Goal: Task Accomplishment & Management: Manage account settings

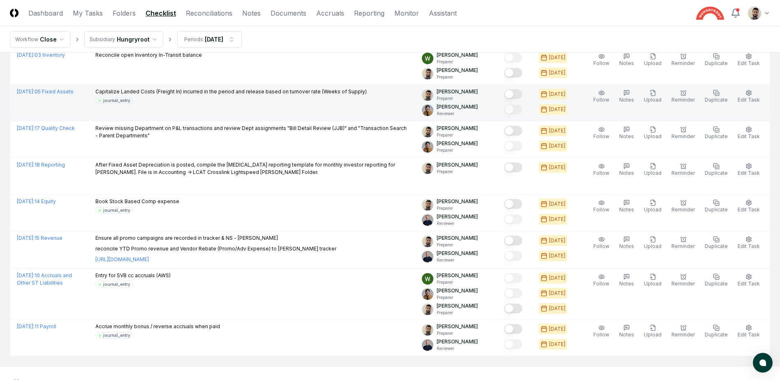
scroll to position [238, 0]
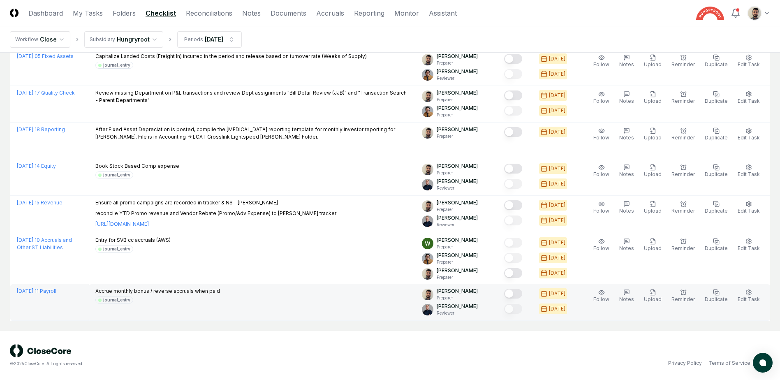
click at [522, 294] on button "Mark complete" at bounding box center [513, 294] width 18 height 10
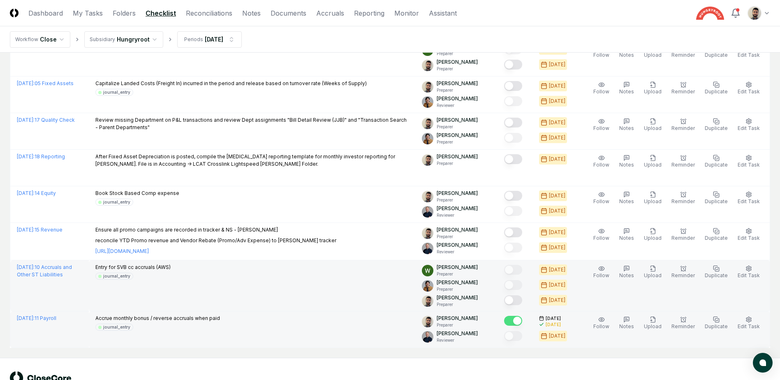
scroll to position [197, 0]
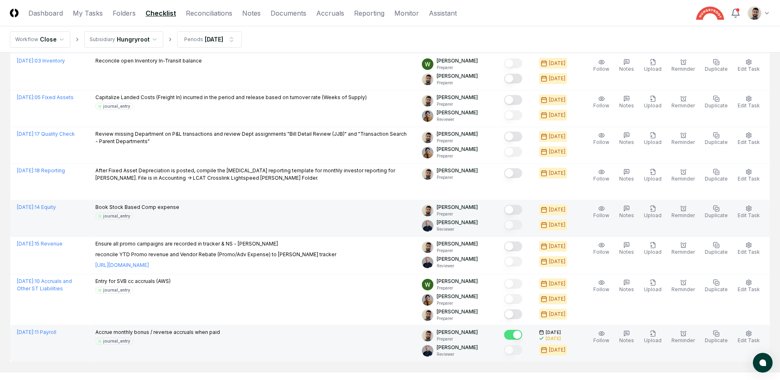
click at [522, 208] on button "Mark complete" at bounding box center [513, 210] width 18 height 10
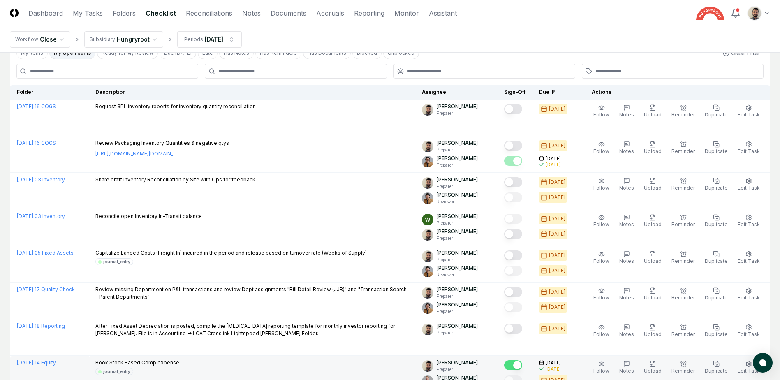
scroll to position [33, 0]
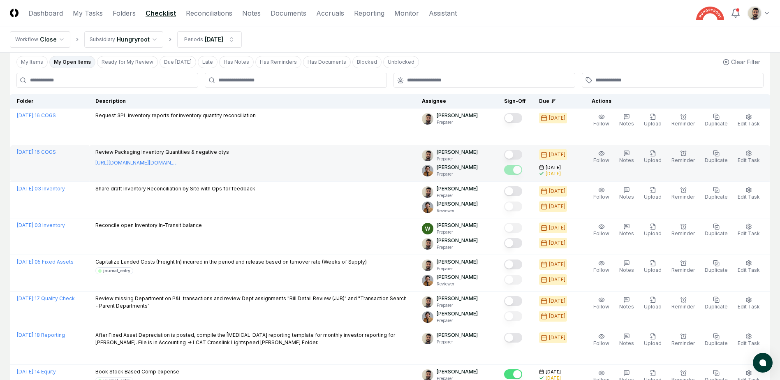
click at [522, 155] on button "Mark complete" at bounding box center [513, 155] width 18 height 10
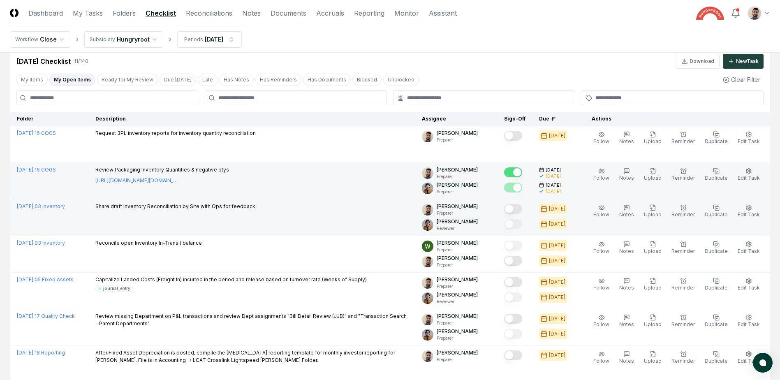
scroll to position [0, 0]
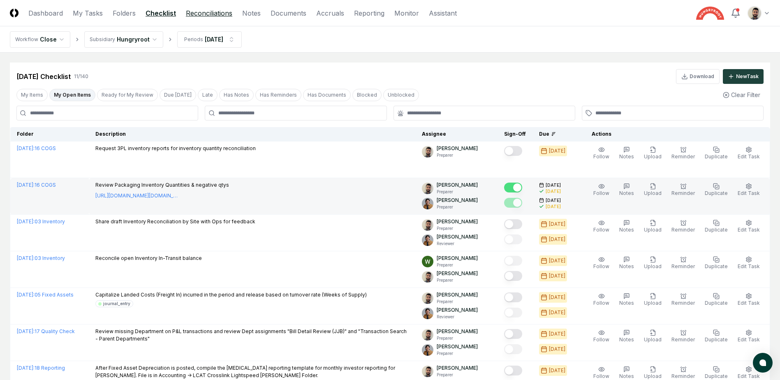
click at [216, 17] on link "Reconciliations" at bounding box center [209, 13] width 46 height 10
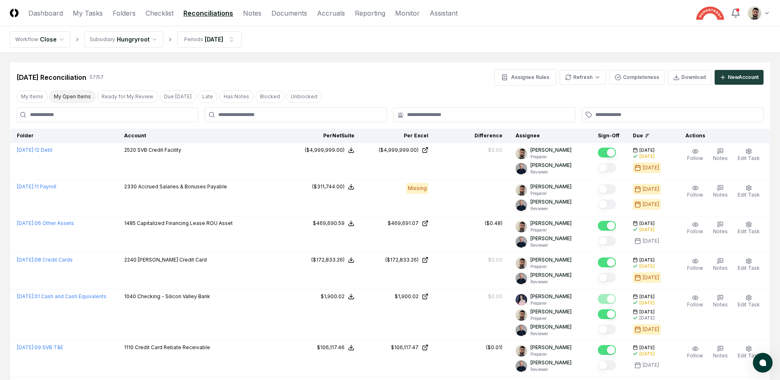
click at [80, 94] on button "My Open Items" at bounding box center [72, 96] width 46 height 12
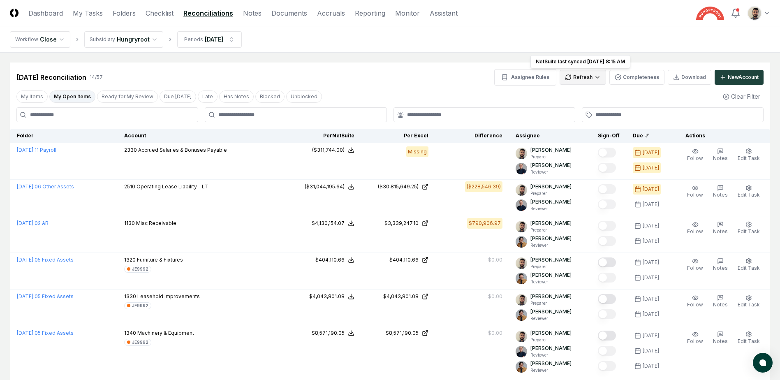
click at [593, 81] on html "CloseCore Dashboard My Tasks Folders Checklist Reconciliations Notes Documents …" at bounding box center [390, 386] width 780 height 772
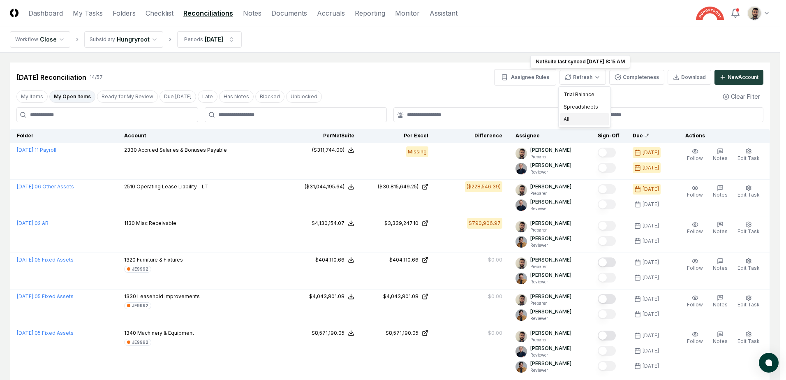
click at [582, 121] on div "All" at bounding box center [584, 119] width 48 height 12
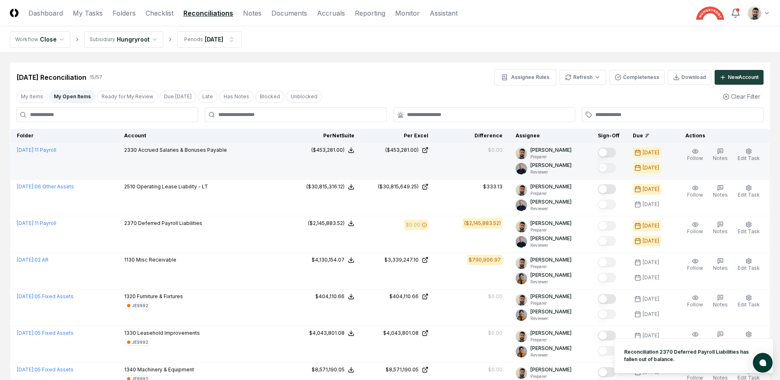
click at [616, 156] on button "Mark complete" at bounding box center [607, 153] width 18 height 10
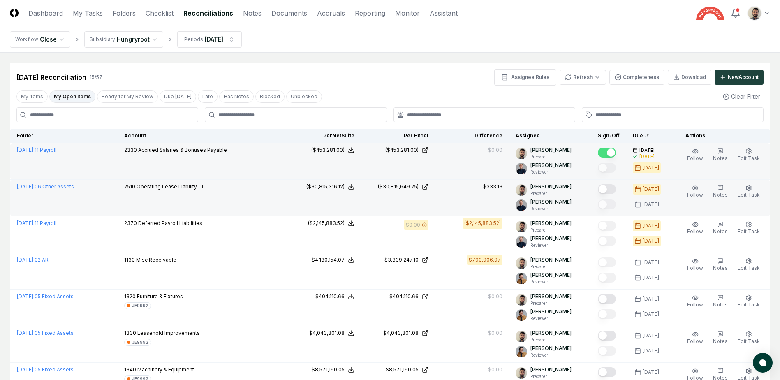
click at [616, 188] on button "Mark complete" at bounding box center [607, 189] width 18 height 10
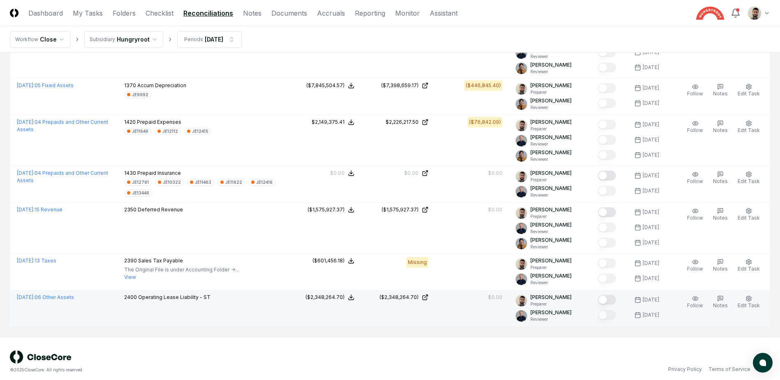
scroll to position [429, 0]
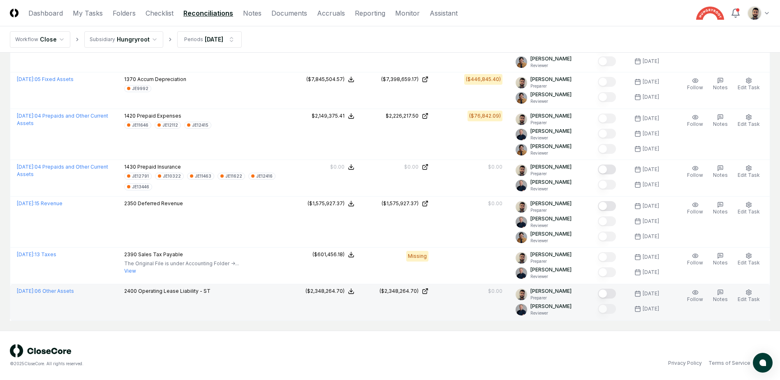
click at [614, 294] on button "Mark complete" at bounding box center [607, 294] width 18 height 10
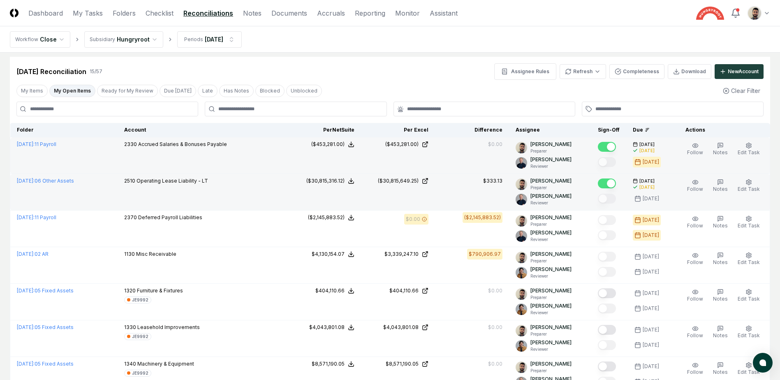
scroll to position [0, 0]
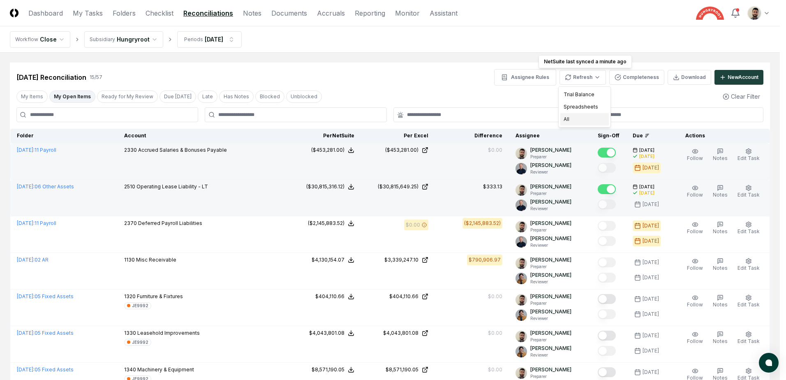
click at [585, 117] on div "All" at bounding box center [584, 119] width 48 height 12
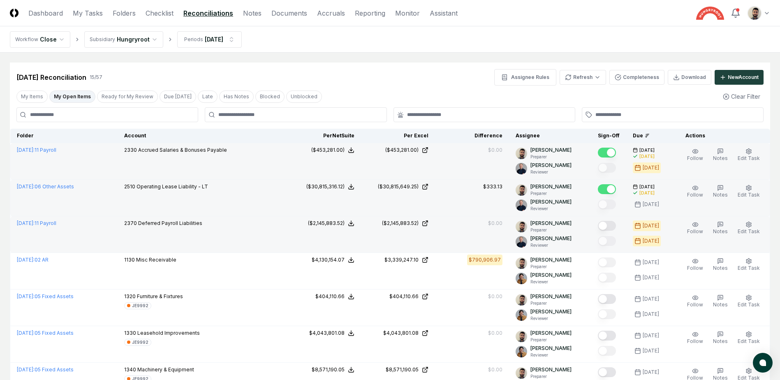
click at [613, 229] on button "Mark complete" at bounding box center [607, 226] width 18 height 10
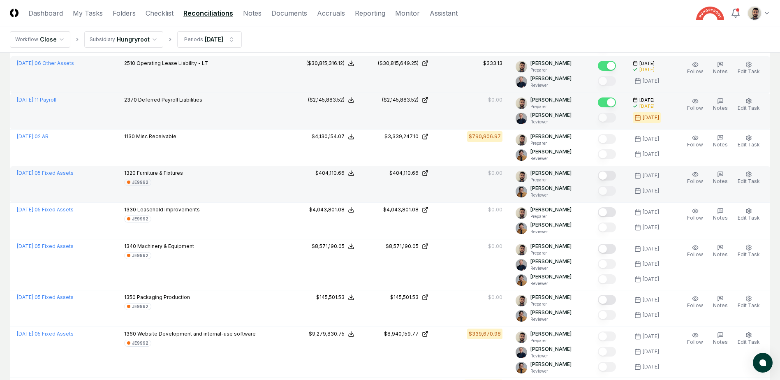
click at [614, 177] on button "Mark complete" at bounding box center [607, 176] width 18 height 10
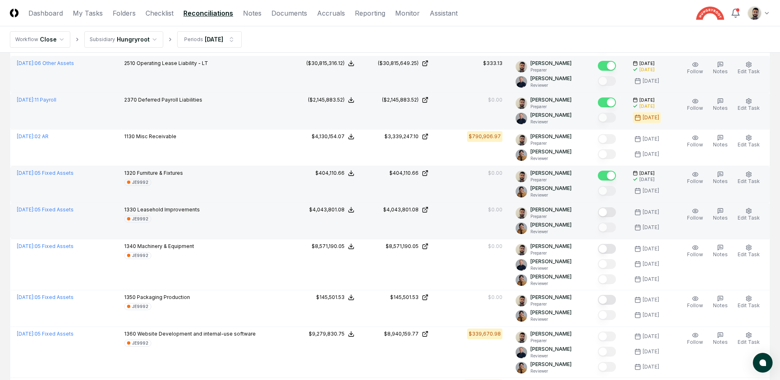
click at [614, 210] on button "Mark complete" at bounding box center [607, 212] width 18 height 10
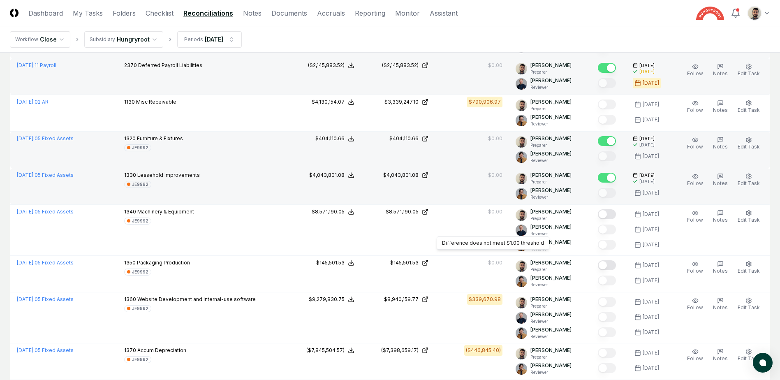
scroll to position [0, 0]
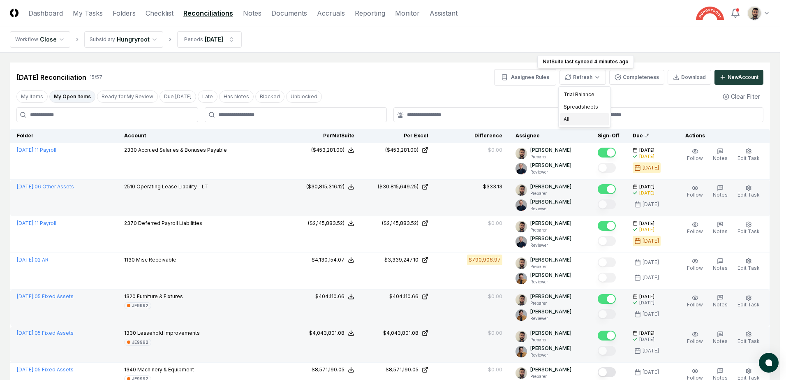
click at [592, 117] on div "All" at bounding box center [584, 119] width 48 height 12
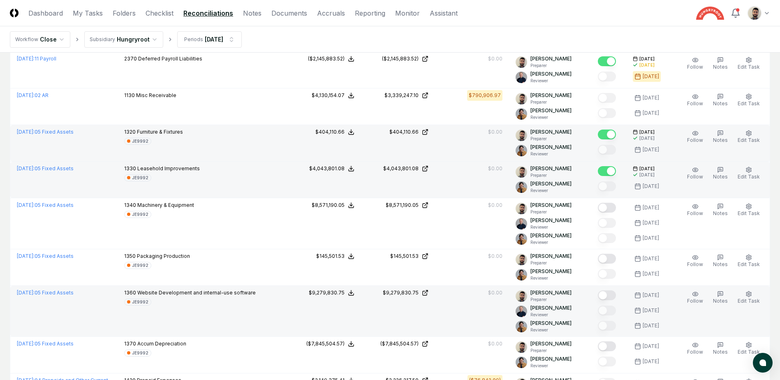
scroll to position [205, 0]
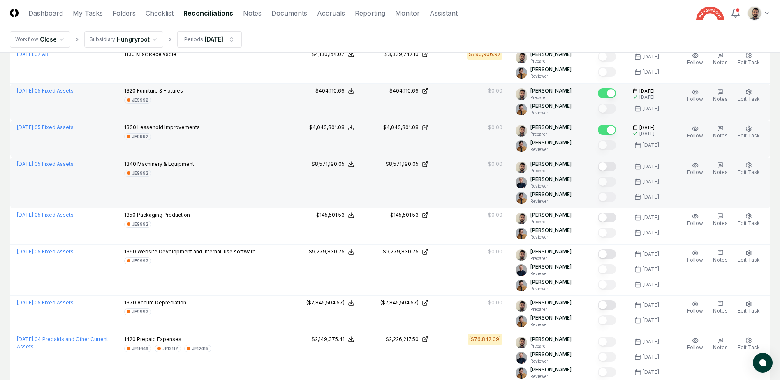
click at [615, 165] on button "Mark complete" at bounding box center [607, 167] width 18 height 10
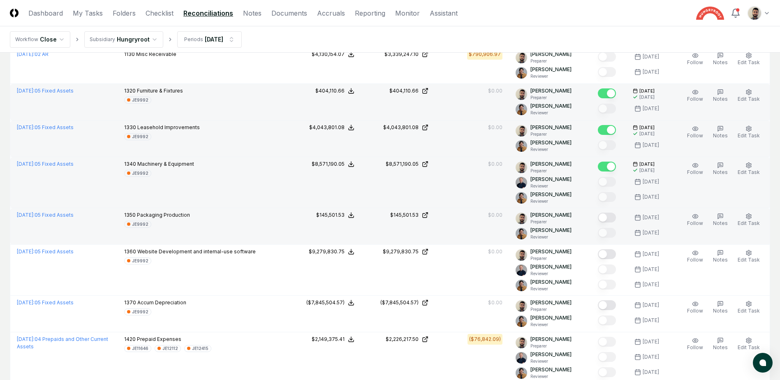
click at [615, 217] on button "Mark complete" at bounding box center [607, 217] width 18 height 10
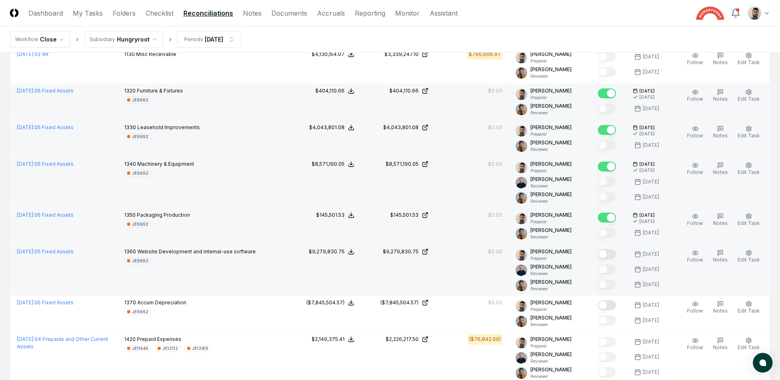
click at [615, 253] on button "Mark complete" at bounding box center [607, 254] width 18 height 10
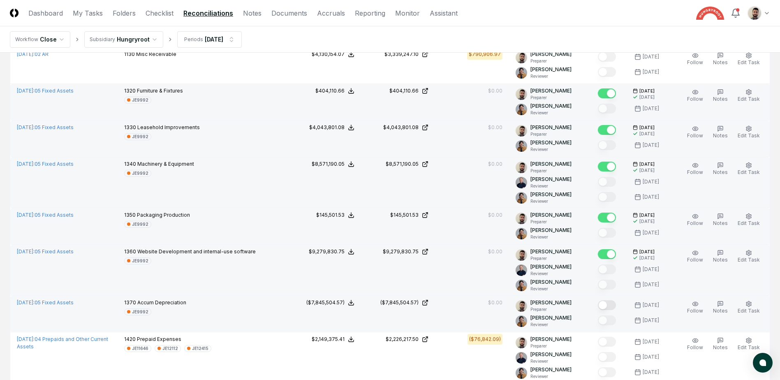
click at [614, 305] on button "Mark complete" at bounding box center [607, 305] width 18 height 10
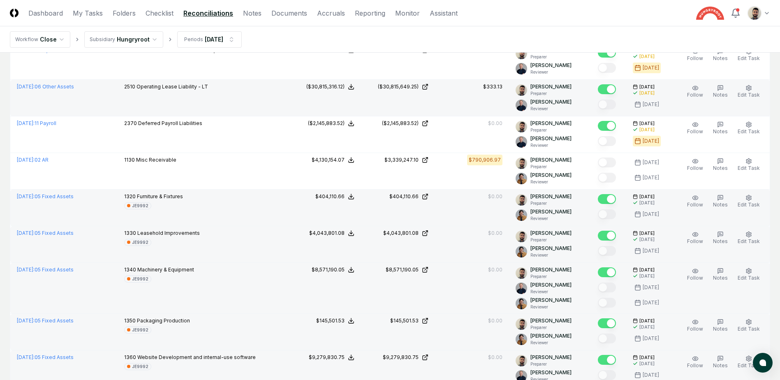
scroll to position [0, 0]
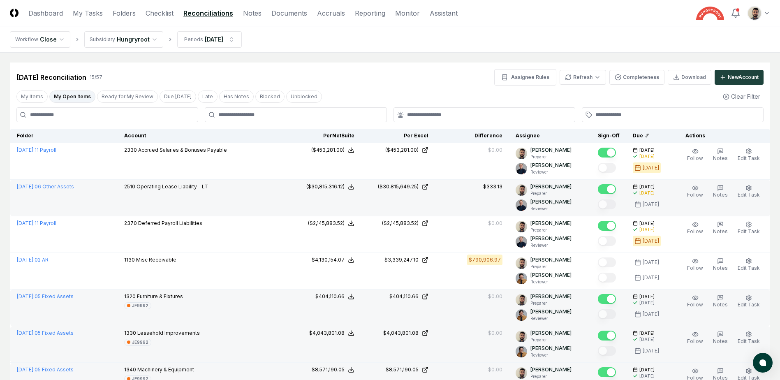
click at [85, 97] on button "My Open Items" at bounding box center [72, 96] width 46 height 12
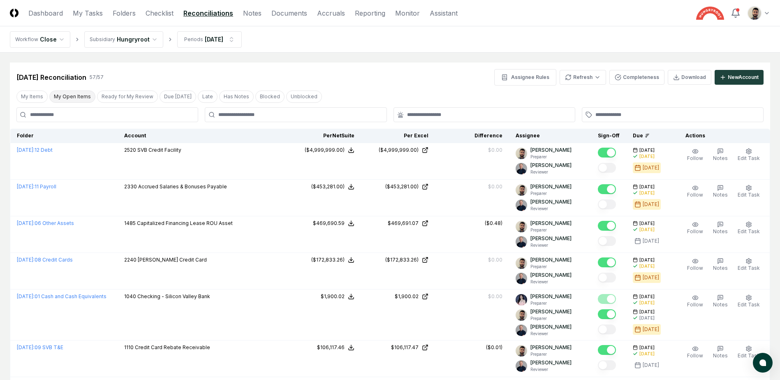
click at [77, 95] on button "My Open Items" at bounding box center [72, 96] width 46 height 12
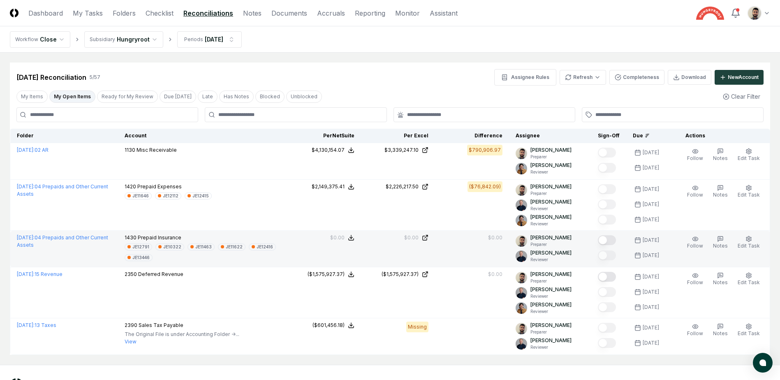
click at [616, 240] on button "Mark complete" at bounding box center [607, 240] width 18 height 10
click at [65, 96] on button "My Open Items" at bounding box center [72, 96] width 46 height 12
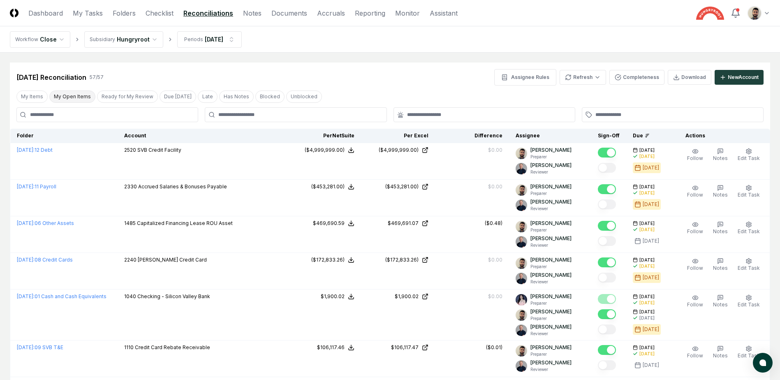
click at [60, 92] on button "My Open Items" at bounding box center [72, 96] width 46 height 12
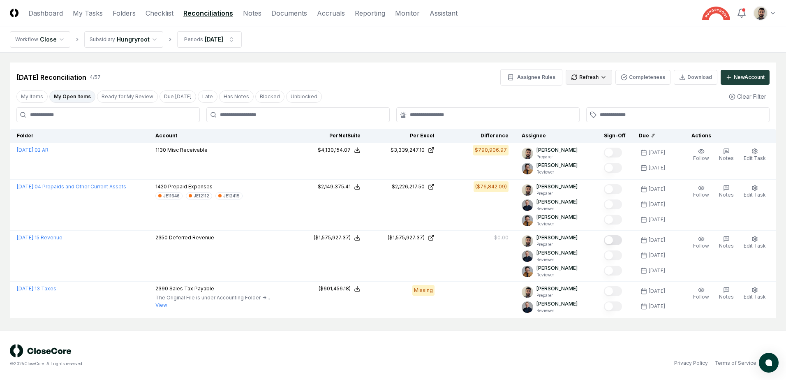
click at [587, 77] on html "CloseCore Dashboard My Tasks Folders Checklist Reconciliations Notes Documents …" at bounding box center [393, 190] width 786 height 380
click at [589, 115] on div "All" at bounding box center [590, 119] width 48 height 12
click at [589, 74] on html "CloseCore Dashboard My Tasks Folders Checklist Reconciliations Notes Documents …" at bounding box center [393, 190] width 786 height 380
click at [582, 119] on div "All" at bounding box center [590, 119] width 48 height 12
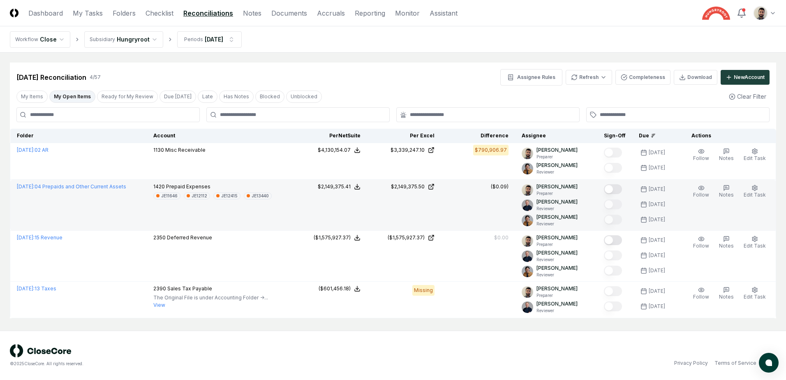
click at [622, 190] on button "Mark complete" at bounding box center [613, 189] width 18 height 10
click at [78, 97] on button "My Open Items" at bounding box center [72, 96] width 46 height 12
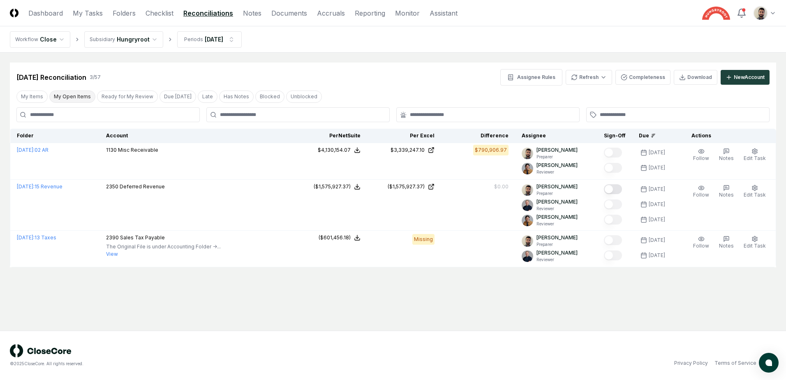
click at [78, 97] on button "My Open Items" at bounding box center [72, 96] width 46 height 12
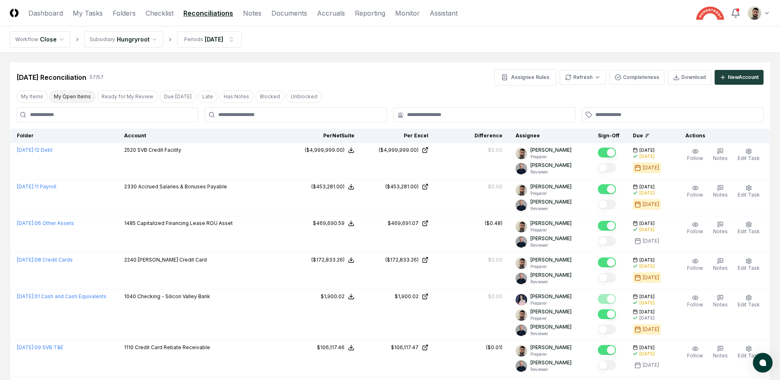
click at [69, 100] on button "My Open Items" at bounding box center [72, 96] width 46 height 12
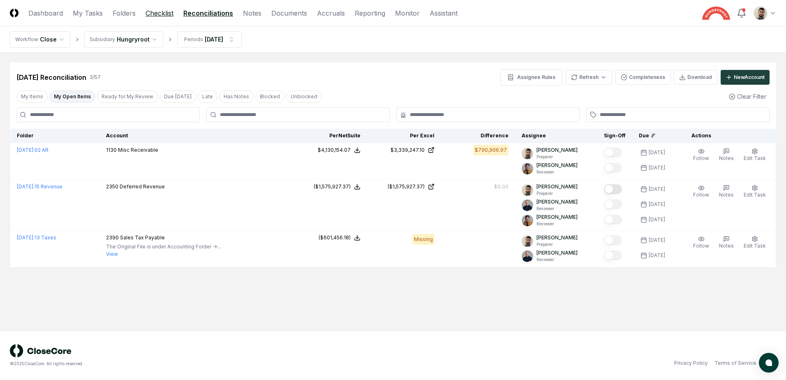
click at [161, 16] on link "Checklist" at bounding box center [159, 13] width 28 height 10
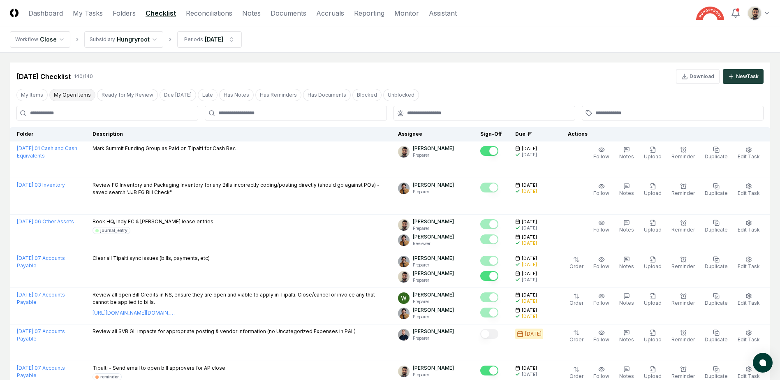
click at [76, 92] on button "My Open Items" at bounding box center [72, 95] width 46 height 12
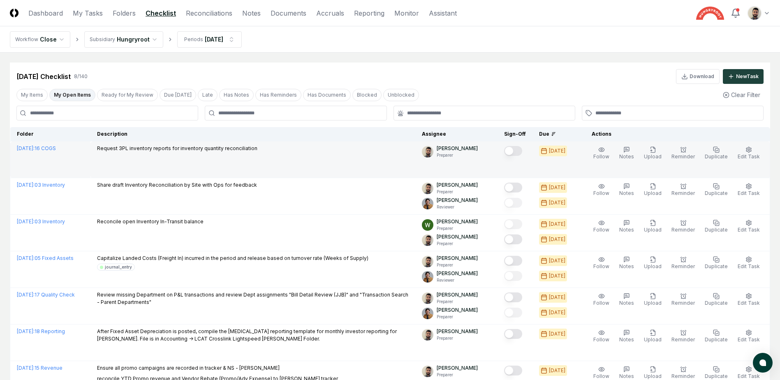
click at [522, 150] on button "Mark complete" at bounding box center [513, 151] width 18 height 10
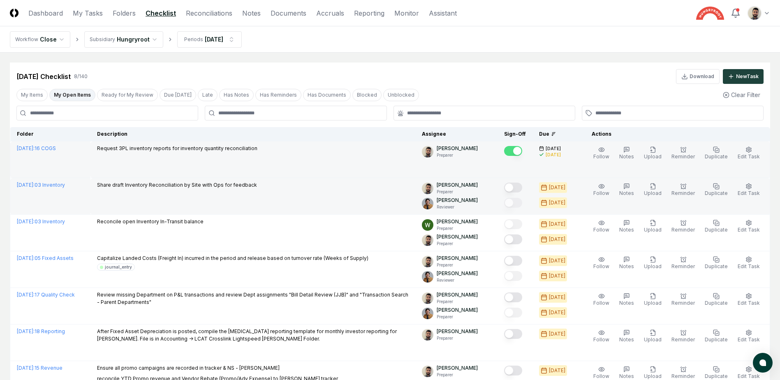
click at [522, 189] on button "Mark complete" at bounding box center [513, 187] width 18 height 10
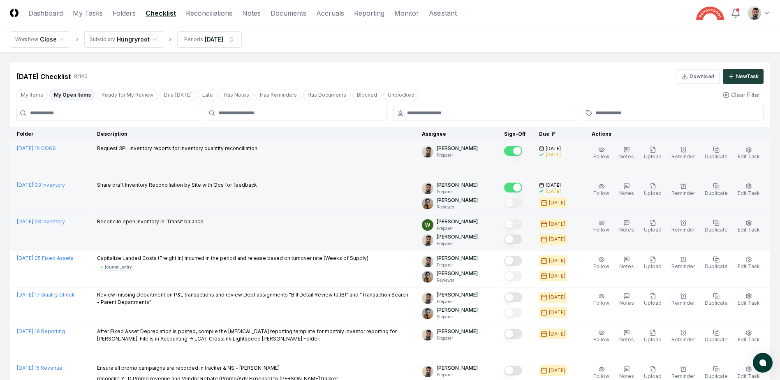
click at [522, 238] on button "Mark complete" at bounding box center [513, 239] width 18 height 10
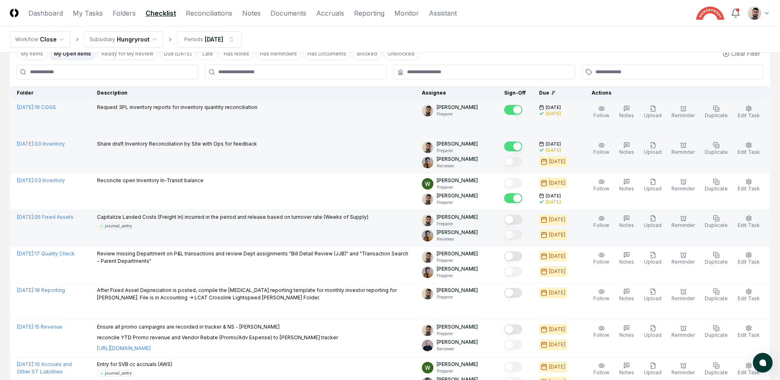
click at [522, 222] on button "Mark complete" at bounding box center [513, 220] width 18 height 10
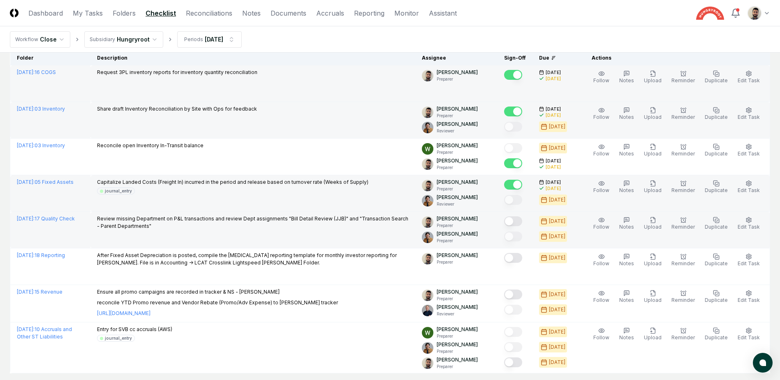
scroll to position [123, 0]
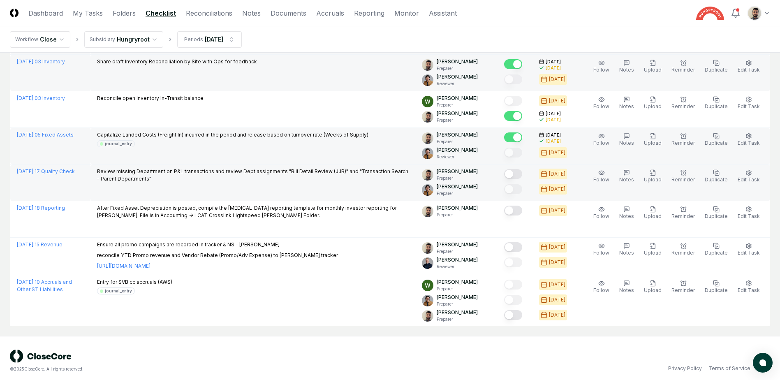
click at [522, 176] on button "Mark complete" at bounding box center [513, 174] width 18 height 10
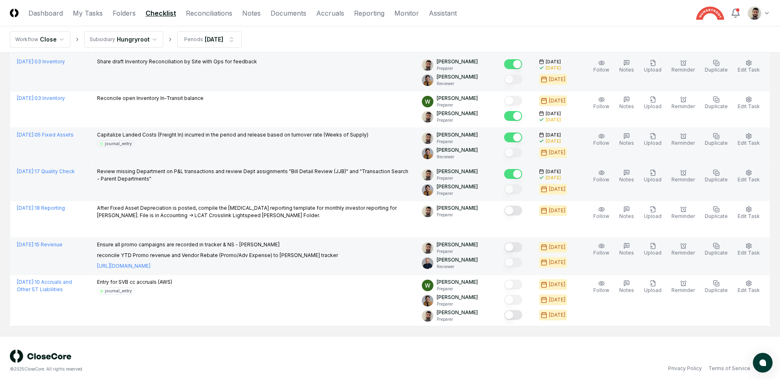
click at [522, 247] on button "Mark complete" at bounding box center [513, 247] width 18 height 10
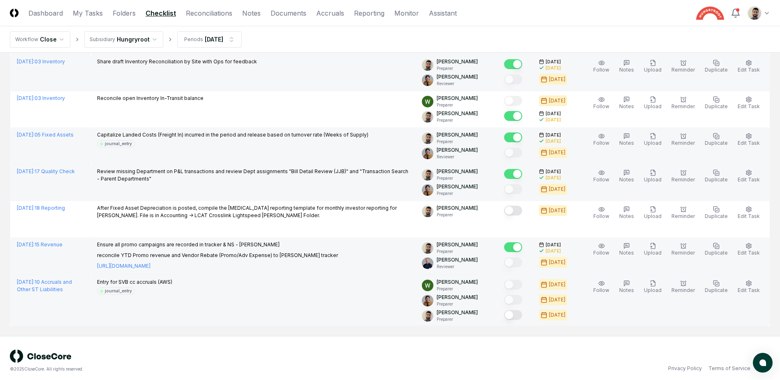
click at [522, 317] on button "Mark complete" at bounding box center [513, 315] width 18 height 10
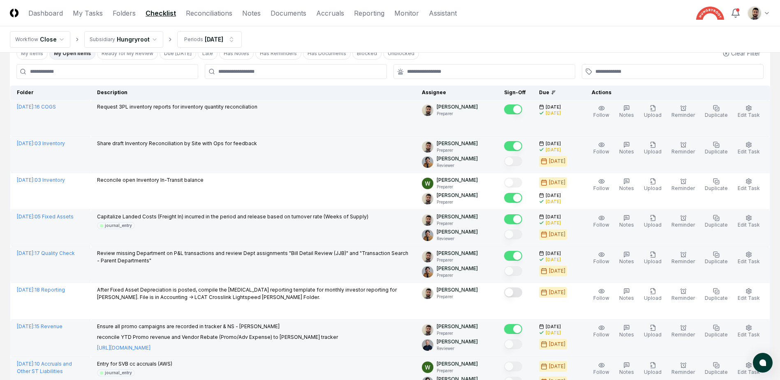
scroll to position [41, 0]
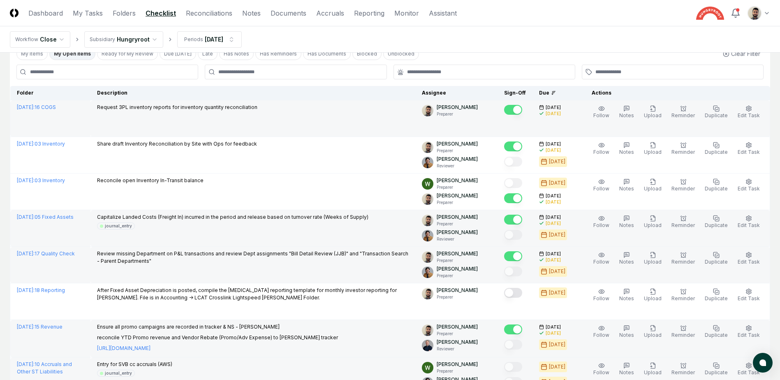
click at [71, 53] on button "My Open Items" at bounding box center [72, 54] width 46 height 12
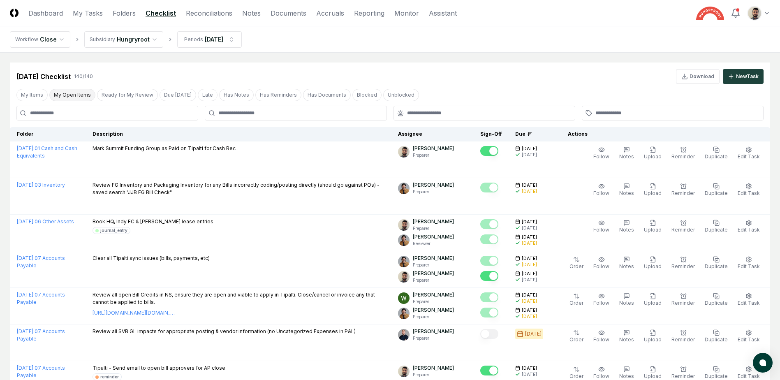
click at [64, 97] on button "My Open Items" at bounding box center [72, 95] width 46 height 12
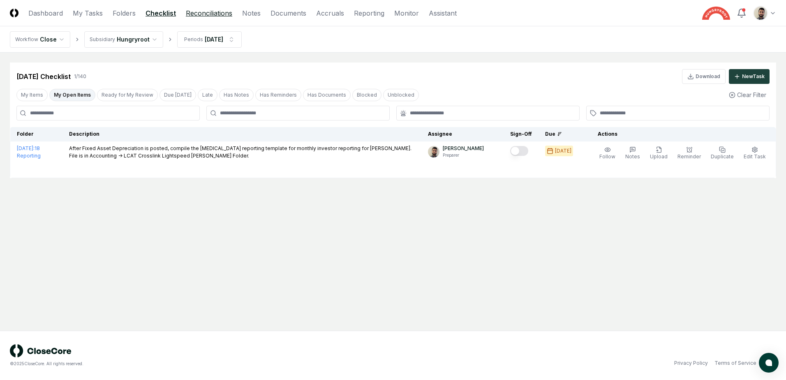
click at [190, 14] on link "Reconciliations" at bounding box center [209, 13] width 46 height 10
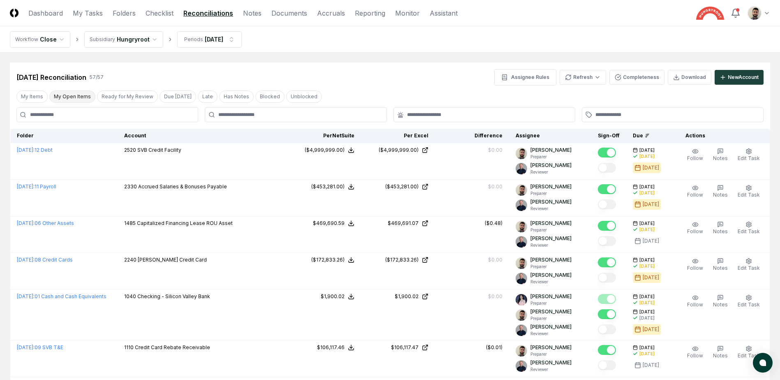
click at [77, 99] on button "My Open Items" at bounding box center [72, 96] width 46 height 12
